Goal: Task Accomplishment & Management: Use online tool/utility

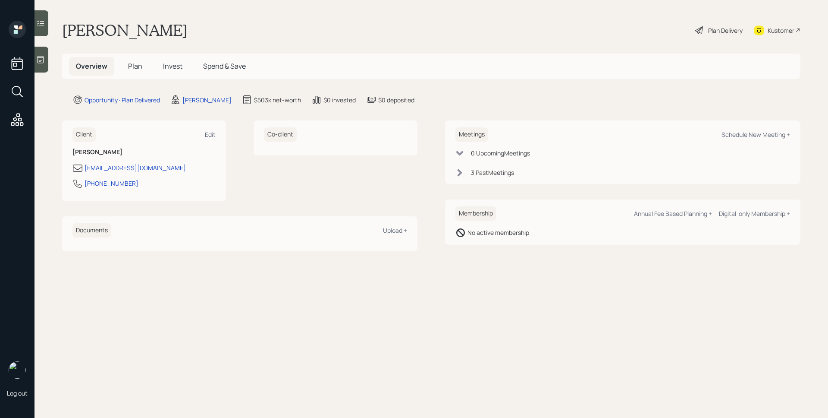
click at [716, 30] on div "Plan Delivery" at bounding box center [725, 30] width 35 height 9
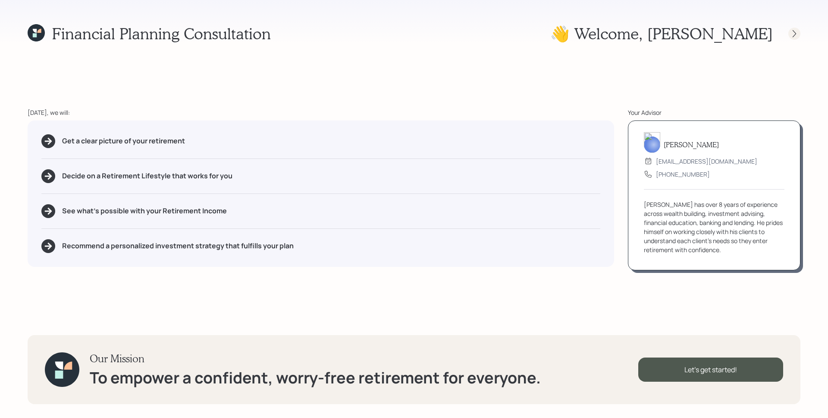
click at [794, 32] on icon at bounding box center [794, 33] width 9 height 9
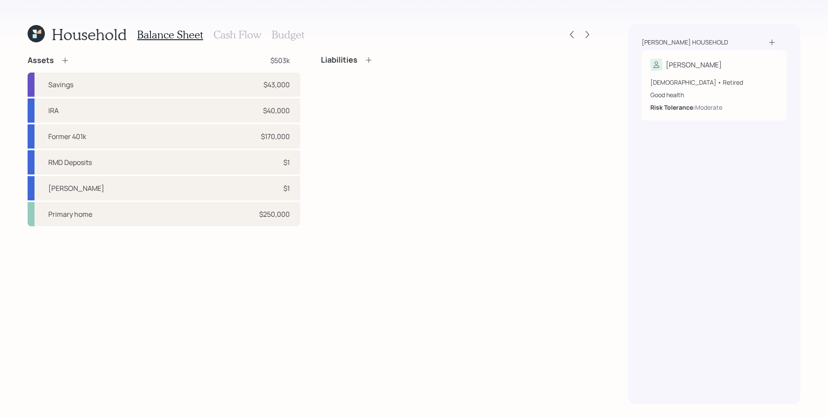
click at [240, 35] on h3 "Cash Flow" at bounding box center [238, 34] width 48 height 13
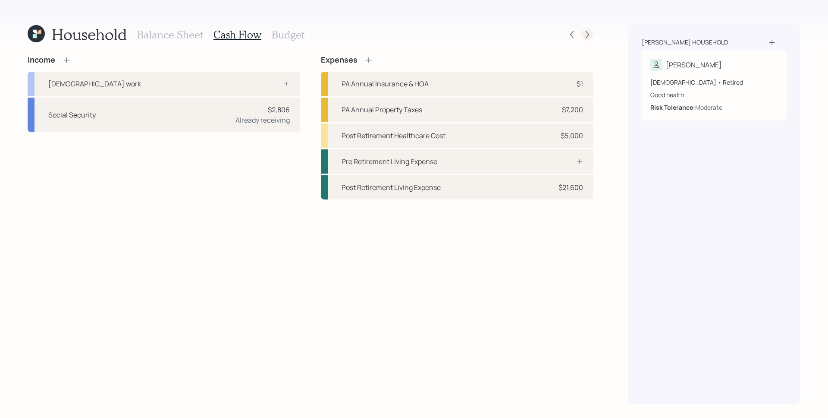
click at [588, 32] on icon at bounding box center [587, 34] width 9 height 9
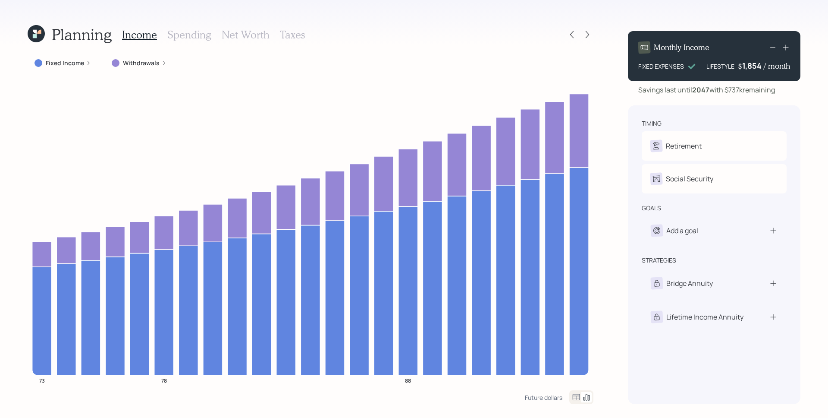
click at [192, 31] on h3 "Spending" at bounding box center [189, 34] width 44 height 13
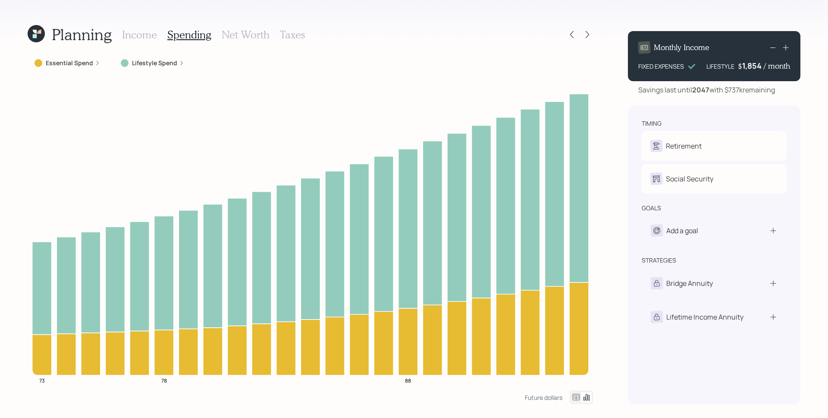
click at [165, 66] on label "Lifestyle Spend" at bounding box center [154, 63] width 45 height 9
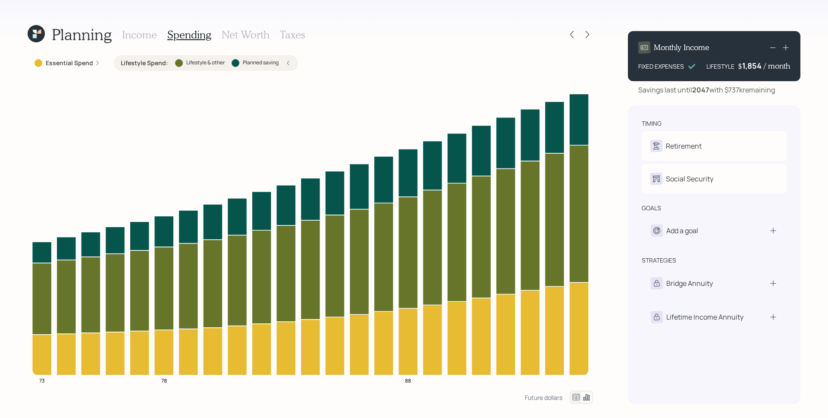
click at [126, 33] on h3 "Income" at bounding box center [139, 34] width 35 height 13
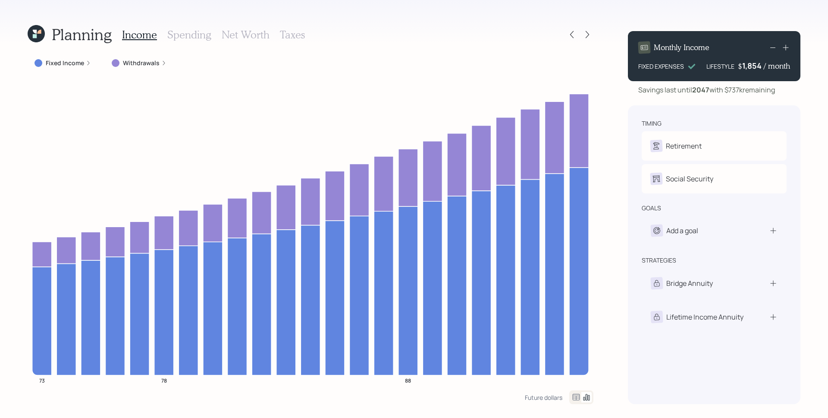
click at [158, 62] on div "Withdrawals" at bounding box center [139, 63] width 55 height 9
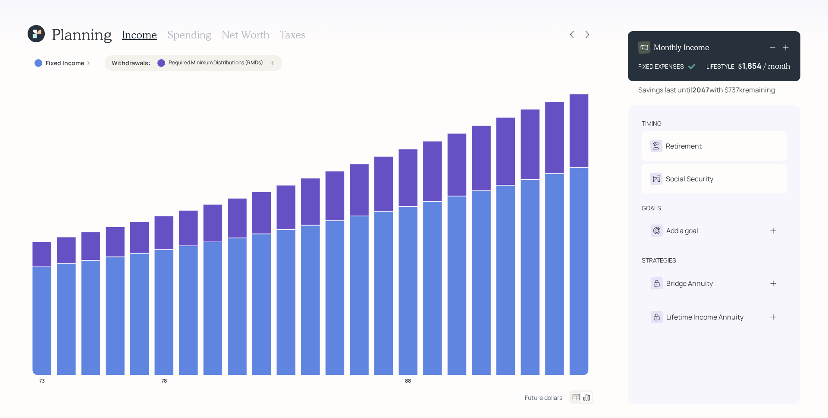
click at [267, 62] on div "Withdrawals : Required Minimum Distributions (RMDs)" at bounding box center [193, 63] width 163 height 9
